Goal: Find specific page/section: Find specific page/section

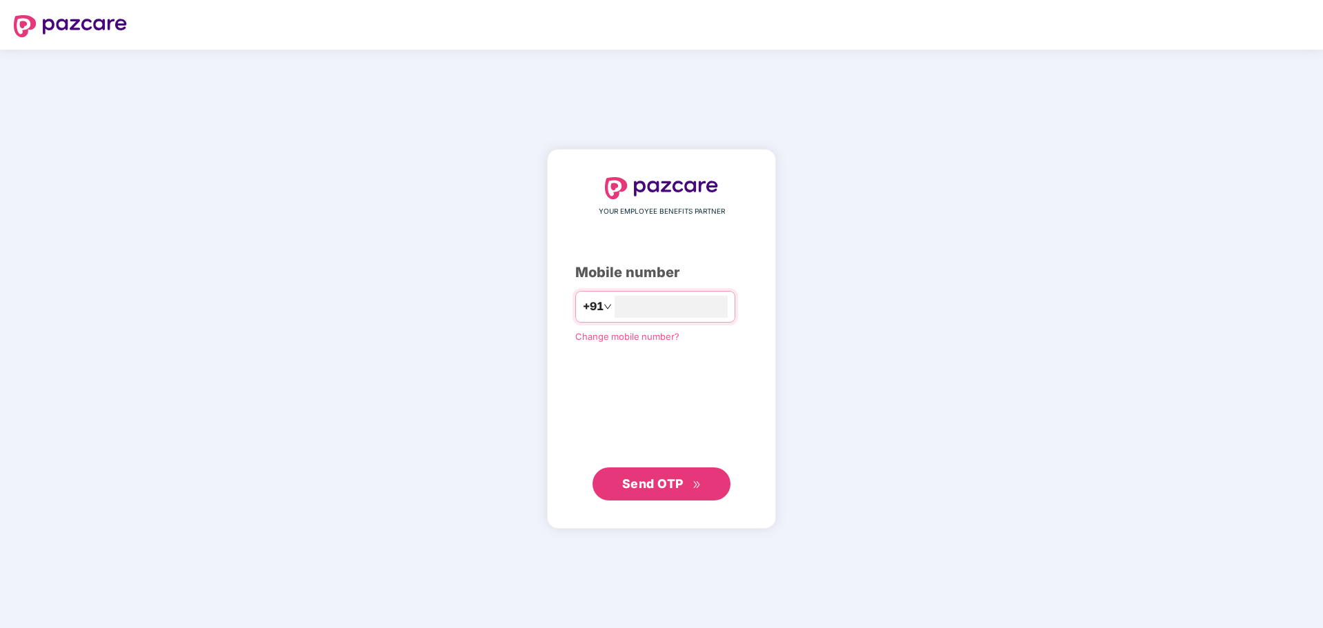
type input "**********"
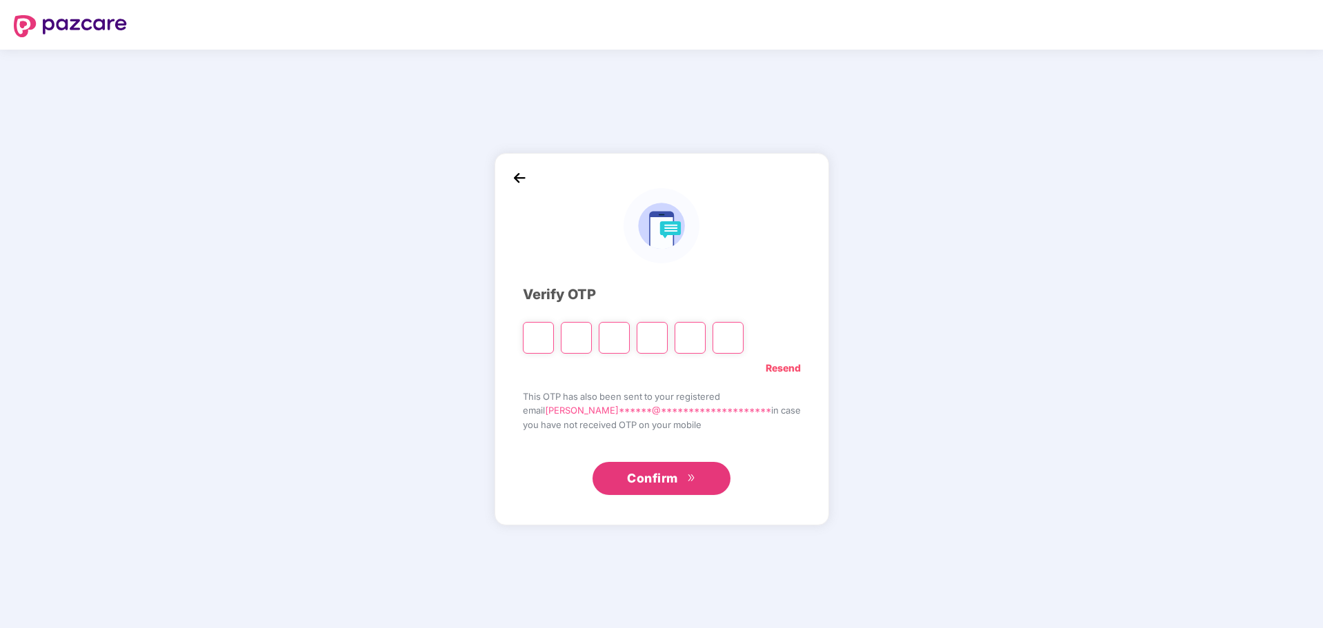
type input "*"
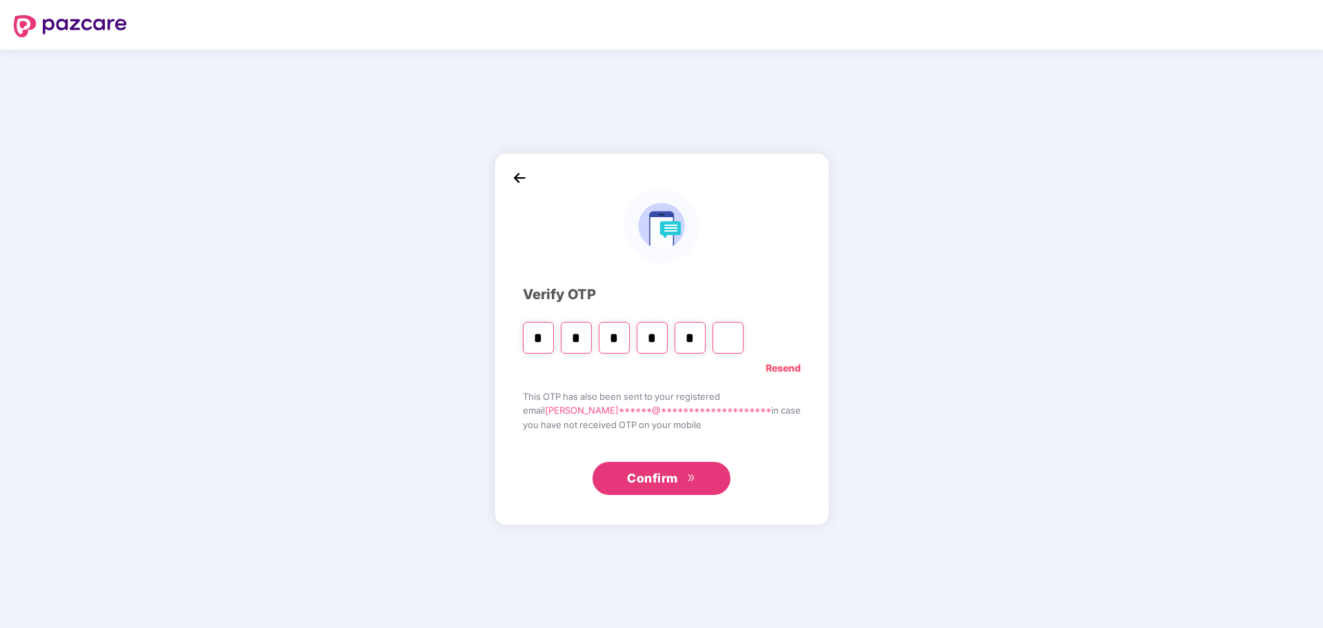
type input "*"
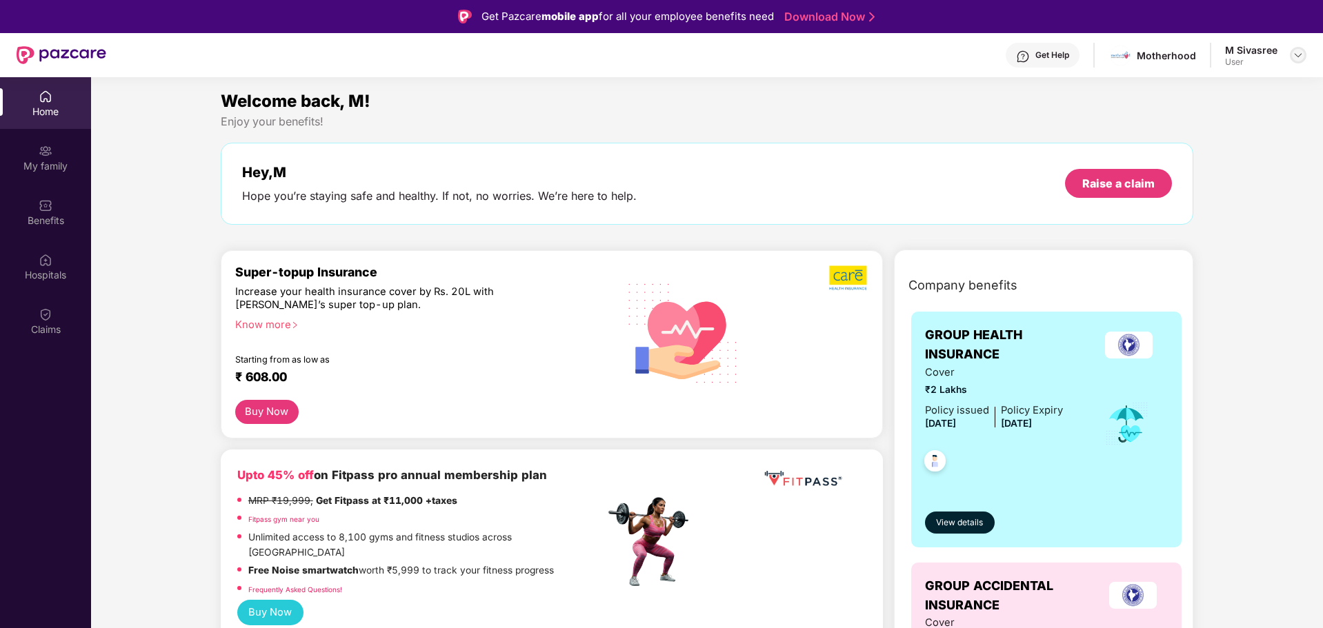
click at [1301, 58] on img at bounding box center [1298, 55] width 11 height 11
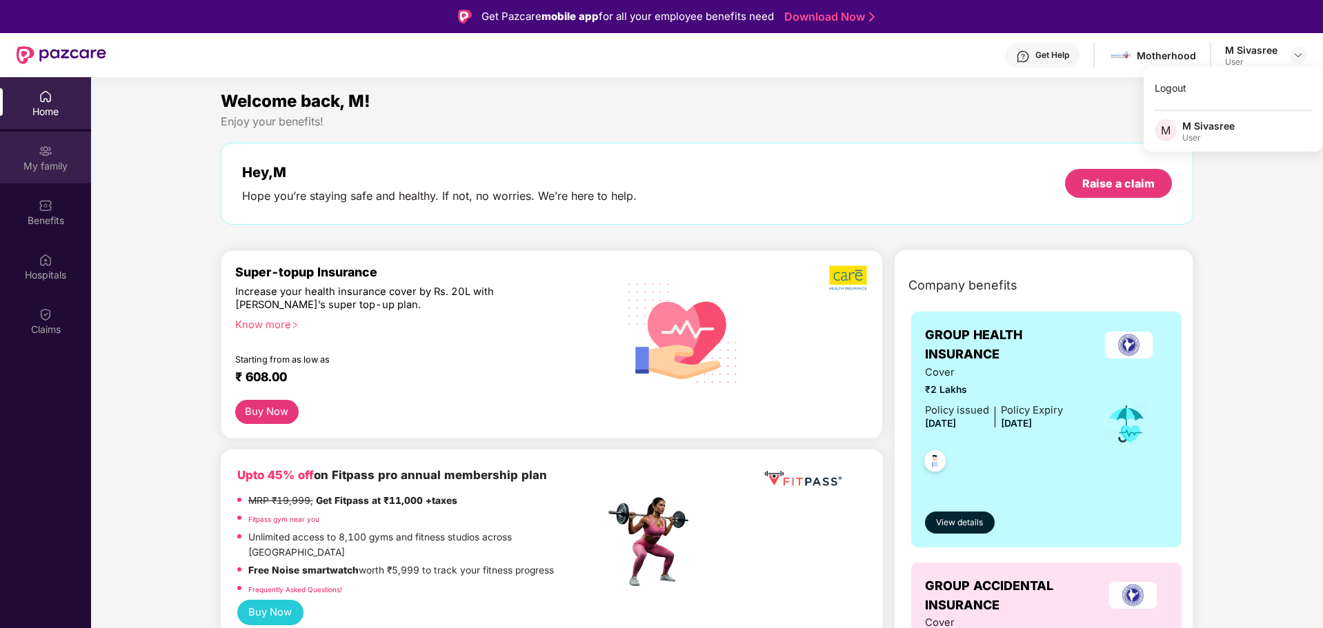
click at [53, 166] on div "My family" at bounding box center [45, 166] width 91 height 14
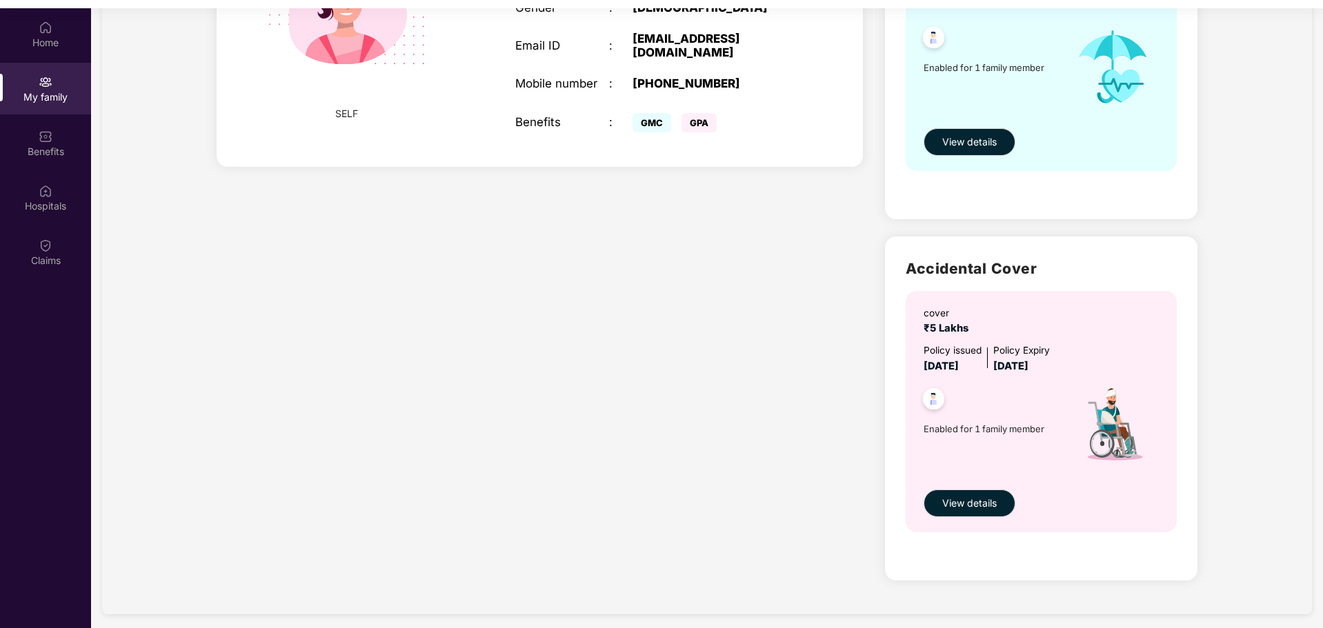
scroll to position [77, 0]
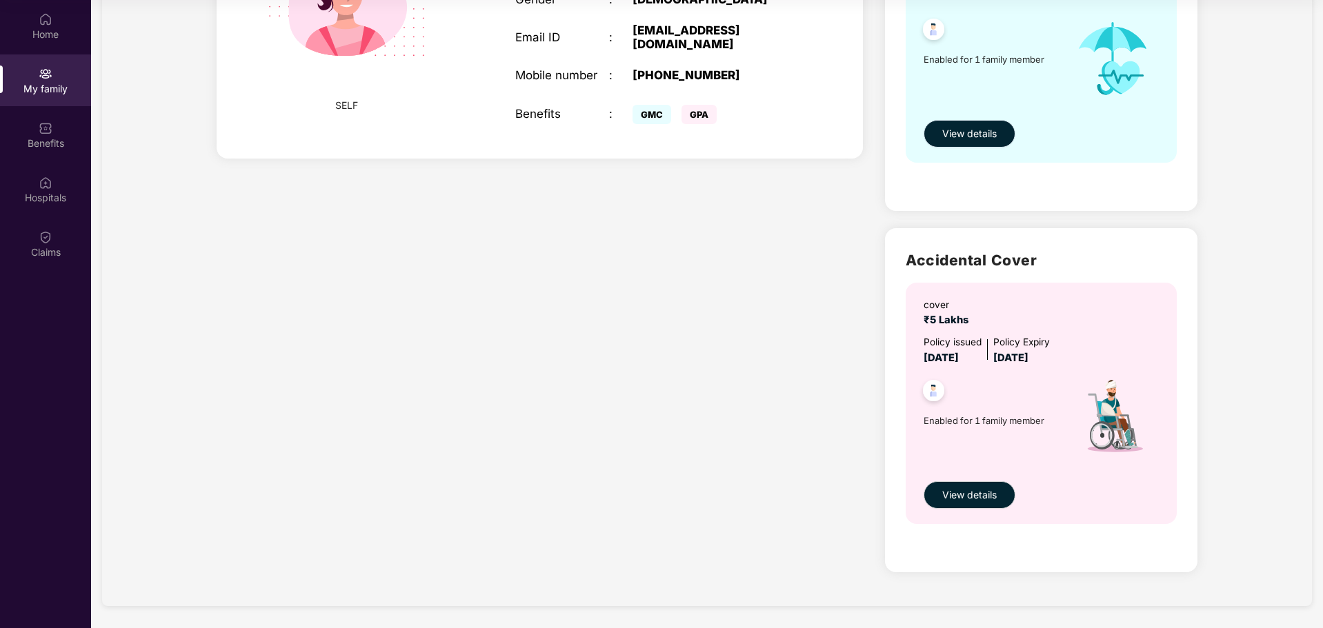
click at [990, 129] on span "View details" at bounding box center [969, 133] width 54 height 15
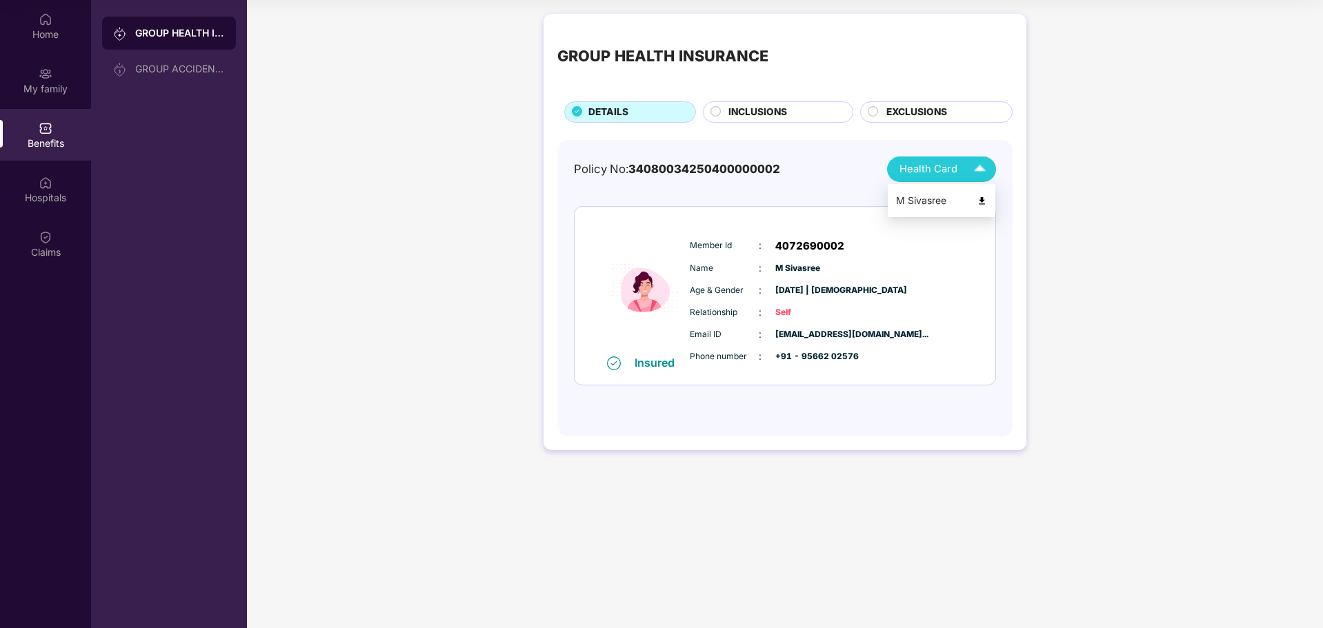
click at [979, 202] on img at bounding box center [982, 201] width 10 height 10
